Goal: Transaction & Acquisition: Purchase product/service

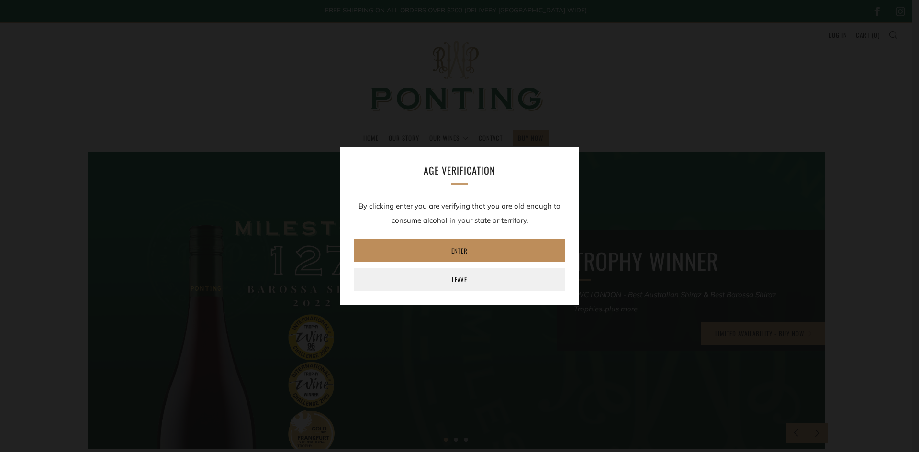
click at [470, 251] on link "Enter" at bounding box center [459, 250] width 210 height 23
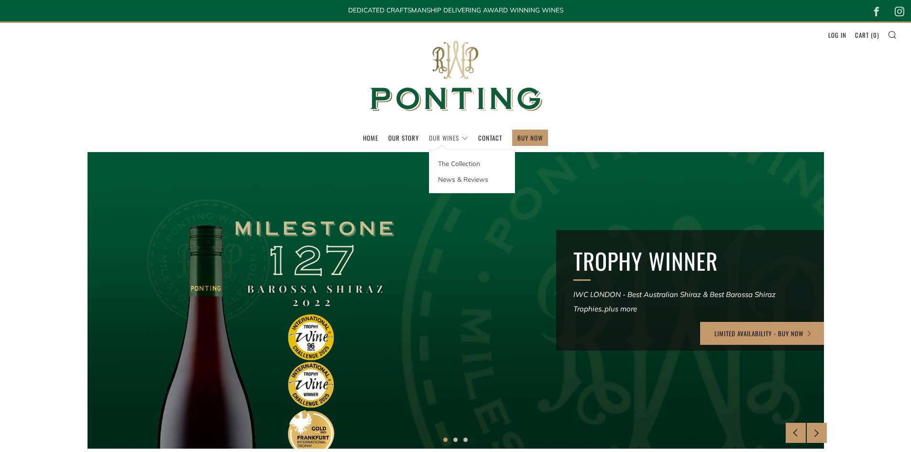
click at [457, 141] on link "Our Wines" at bounding box center [448, 137] width 39 height 15
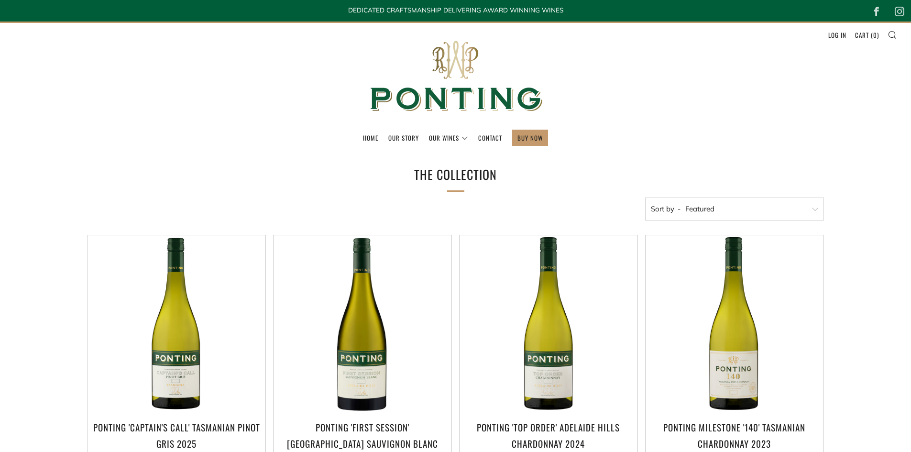
click at [661, 125] on header "Menu Search Cart Home Our Story Our Wines 0 )" at bounding box center [455, 87] width 911 height 131
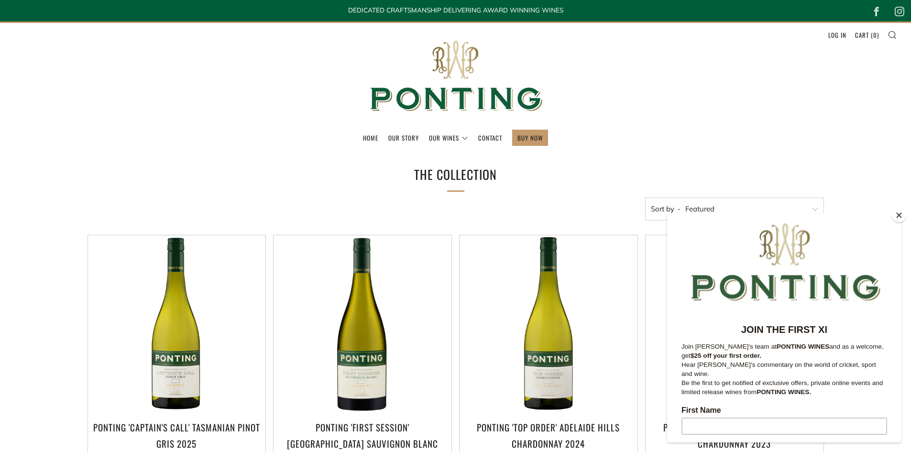
scroll to position [724, 0]
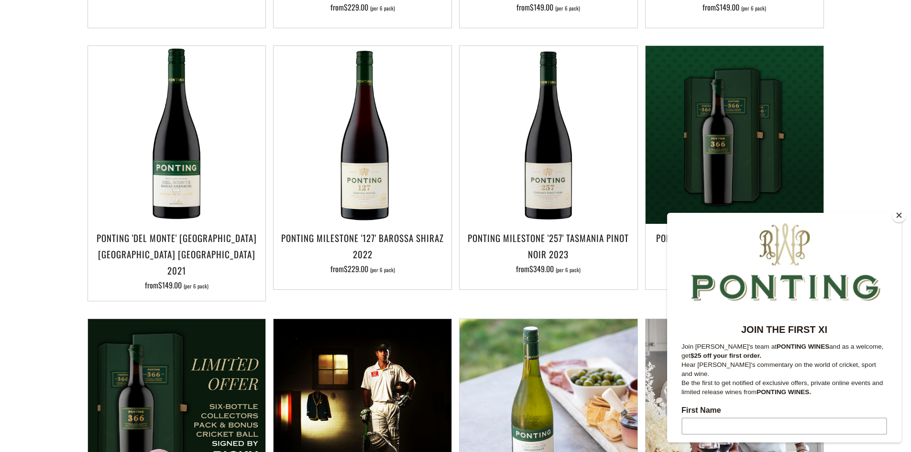
click at [897, 216] on button "Close" at bounding box center [899, 215] width 14 height 14
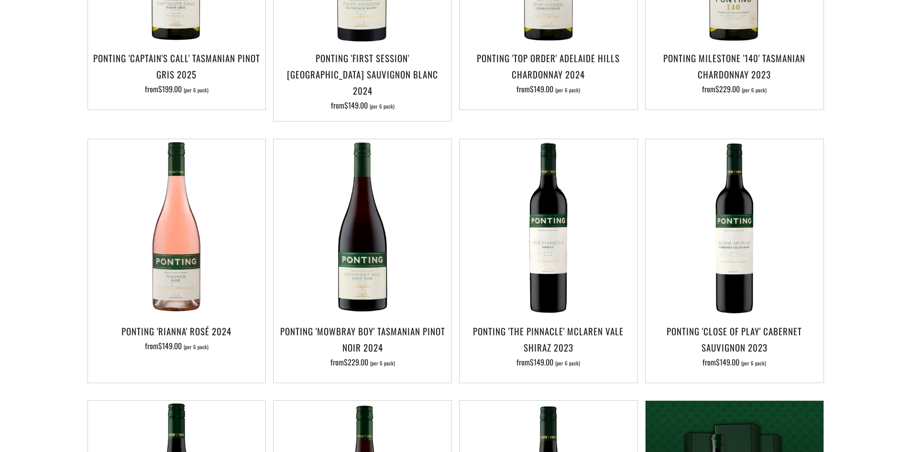
scroll to position [367, 0]
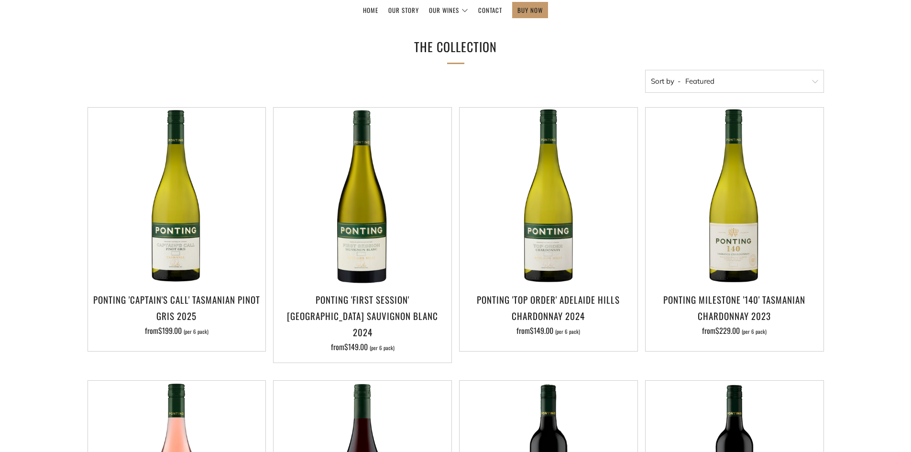
scroll to position [463, 0]
